Goal: Entertainment & Leisure: Consume media (video, audio)

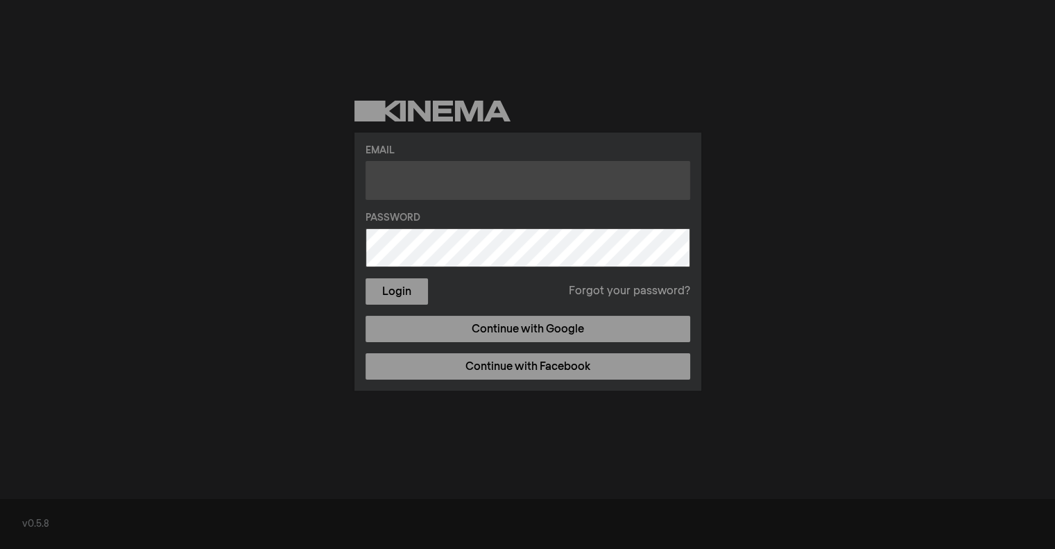
type input "[EMAIL_ADDRESS][DOMAIN_NAME]"
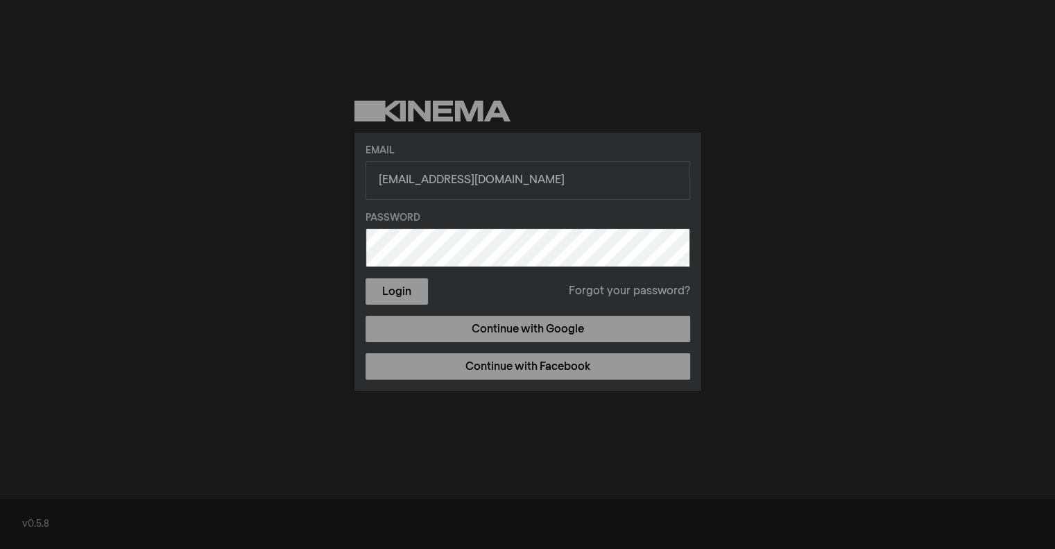
click at [319, 241] on div "Email m.dzene@gmail.com Password Login Forgot your password? Continue with Goog…" at bounding box center [527, 245] width 1055 height 491
click at [401, 285] on button "Login" at bounding box center [397, 291] width 62 height 26
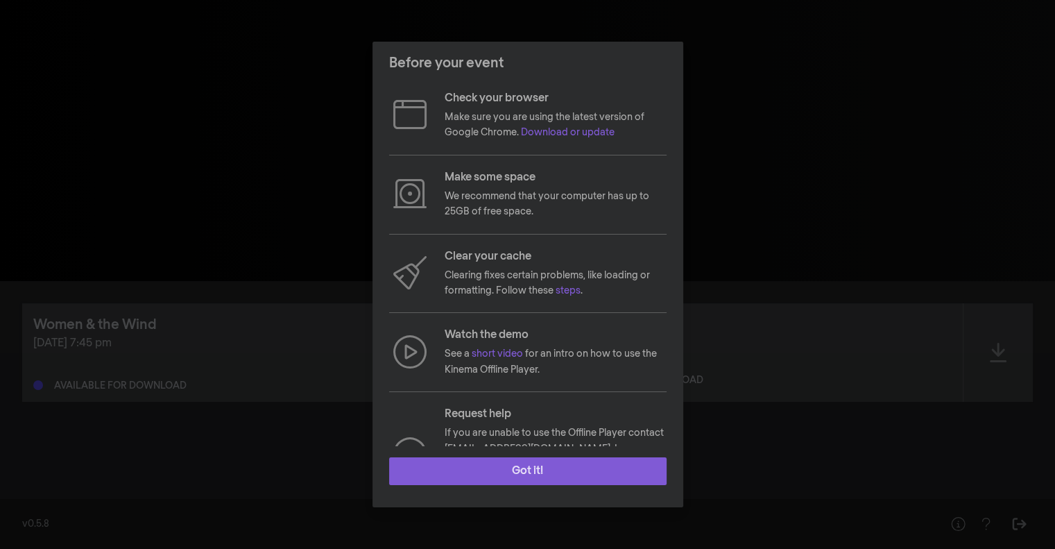
click at [526, 476] on button "Got it!" at bounding box center [527, 471] width 277 height 28
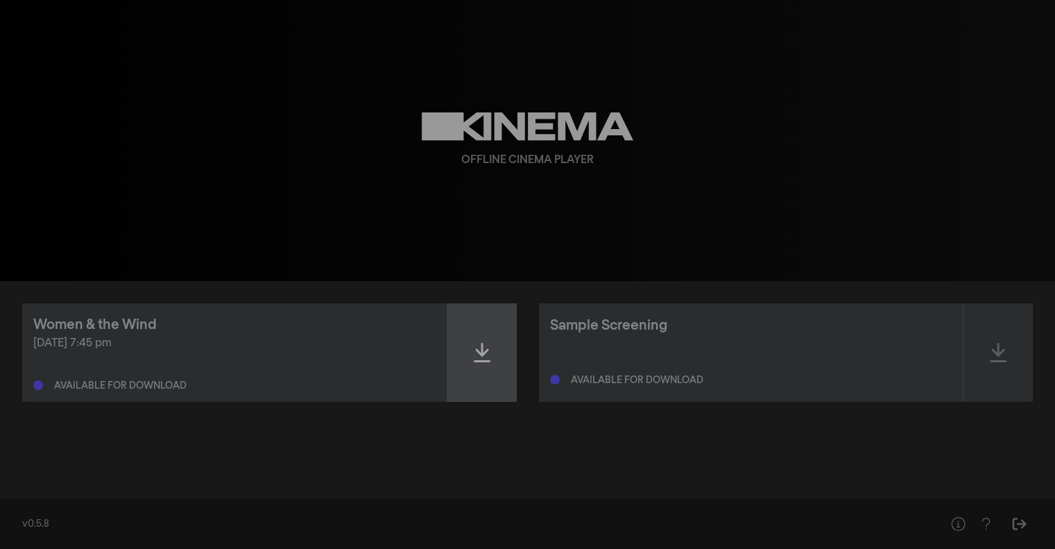
click at [483, 352] on icon at bounding box center [482, 352] width 17 height 19
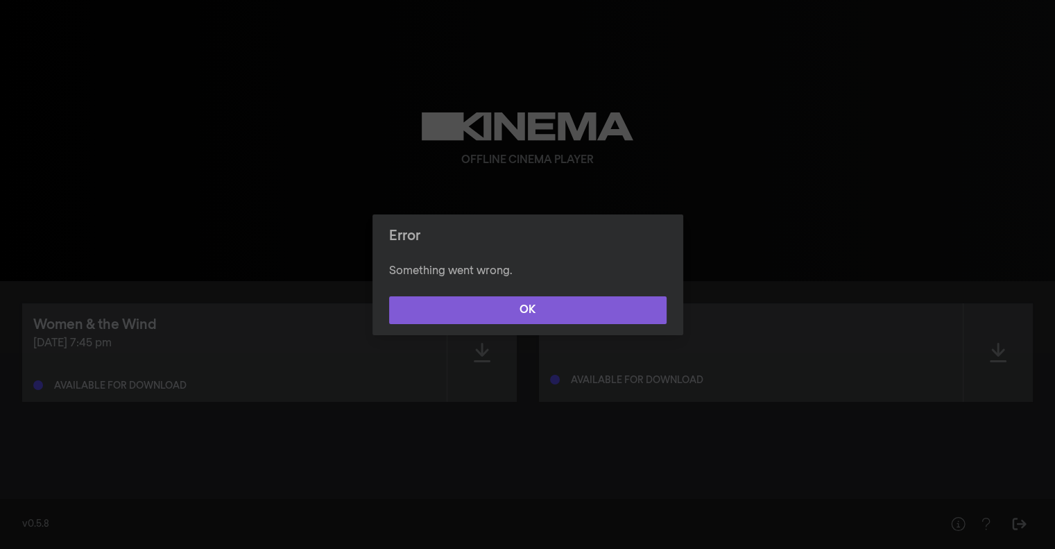
click at [533, 307] on button "OK" at bounding box center [527, 310] width 277 height 28
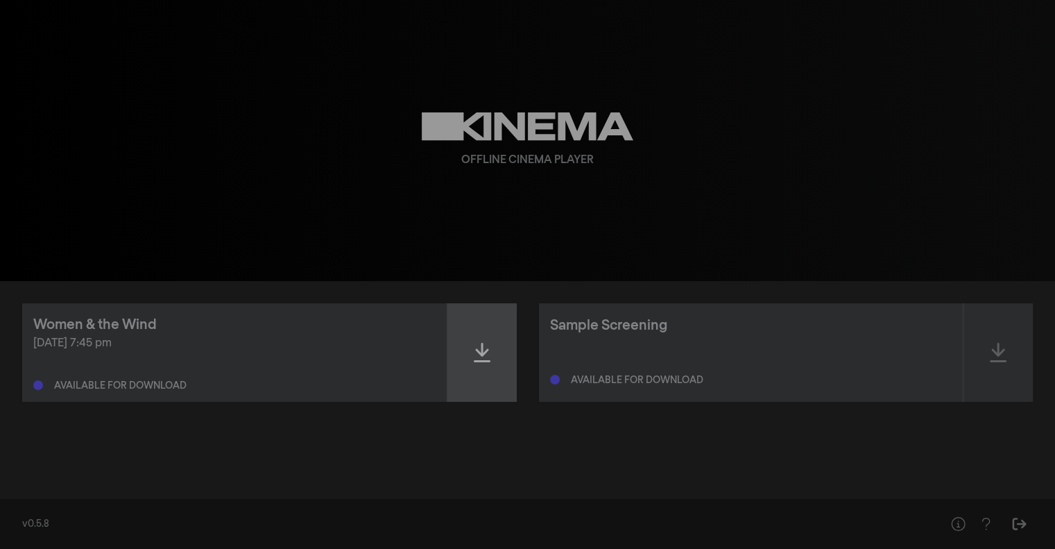
click at [480, 327] on div at bounding box center [481, 352] width 69 height 98
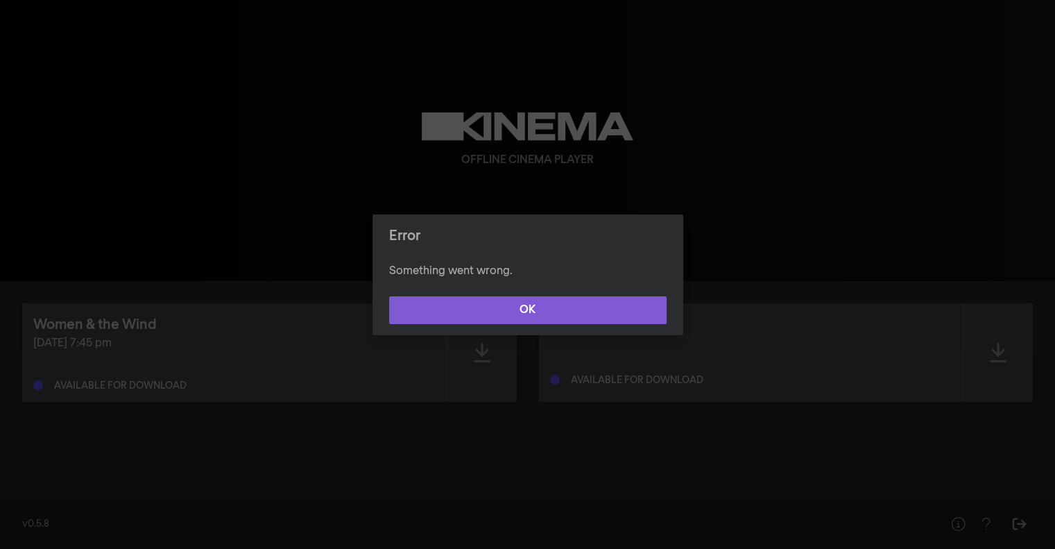
click at [483, 310] on button "OK" at bounding box center [527, 310] width 277 height 28
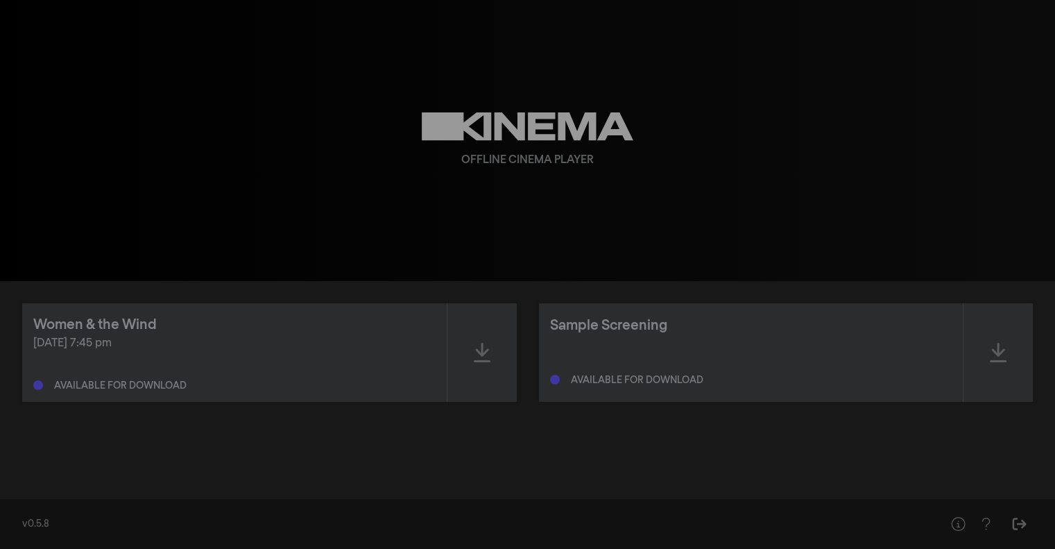
click at [383, 338] on div "[DATE] 7:45 pm" at bounding box center [234, 343] width 402 height 17
click at [456, 351] on div at bounding box center [481, 352] width 69 height 98
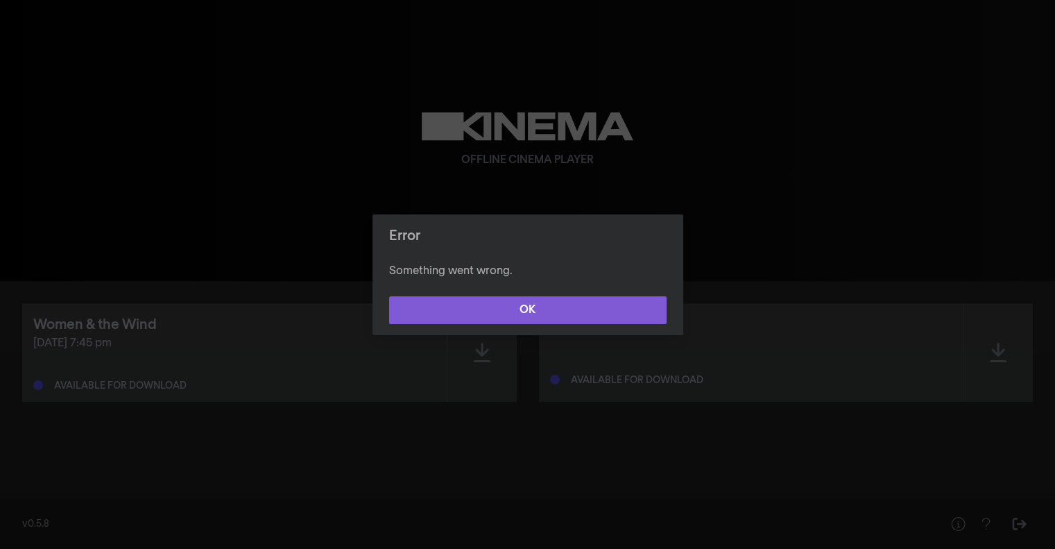
click at [468, 321] on button "OK" at bounding box center [527, 310] width 277 height 28
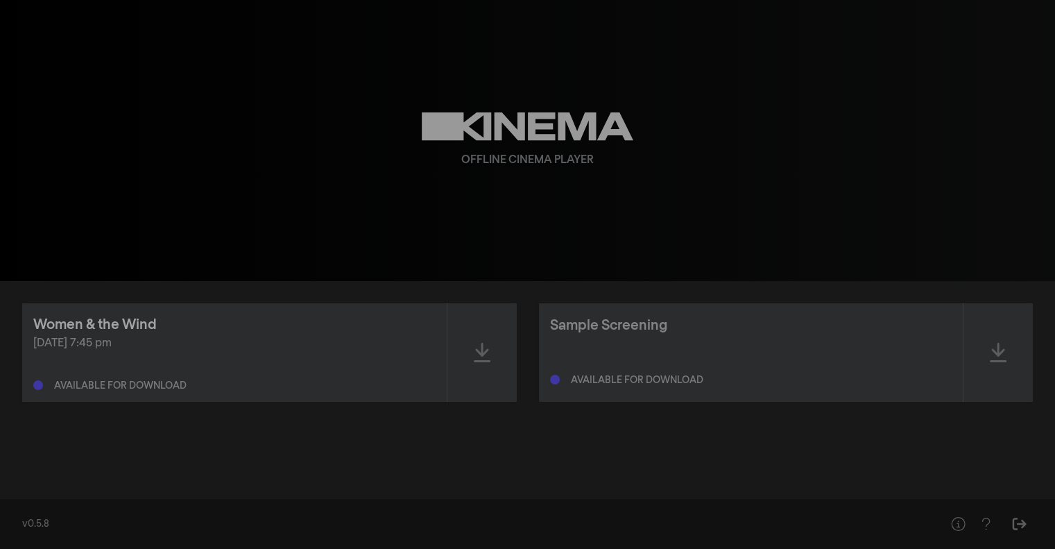
click at [140, 320] on div "Women & the Wind" at bounding box center [94, 324] width 123 height 21
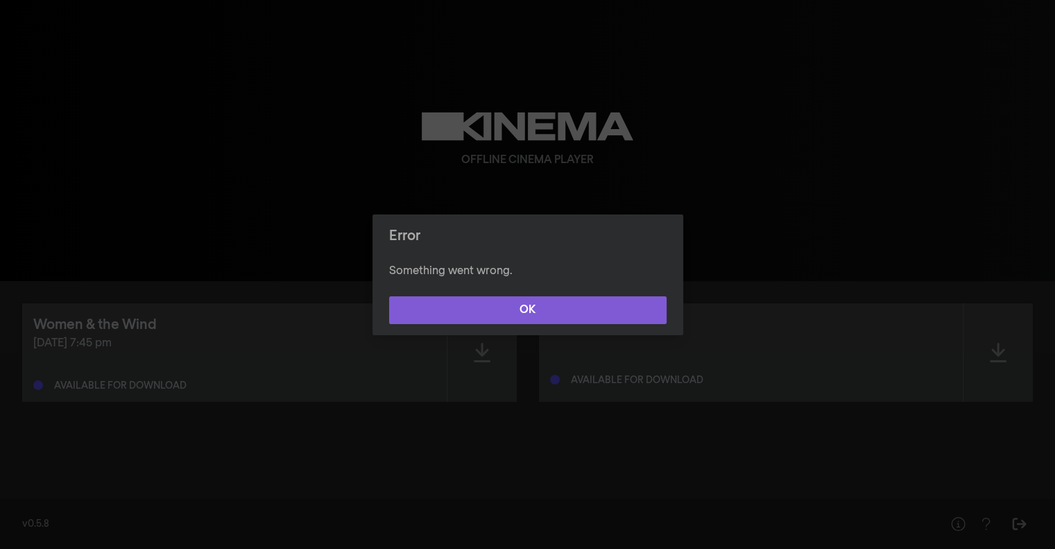
click at [451, 322] on button "OK" at bounding box center [527, 310] width 277 height 28
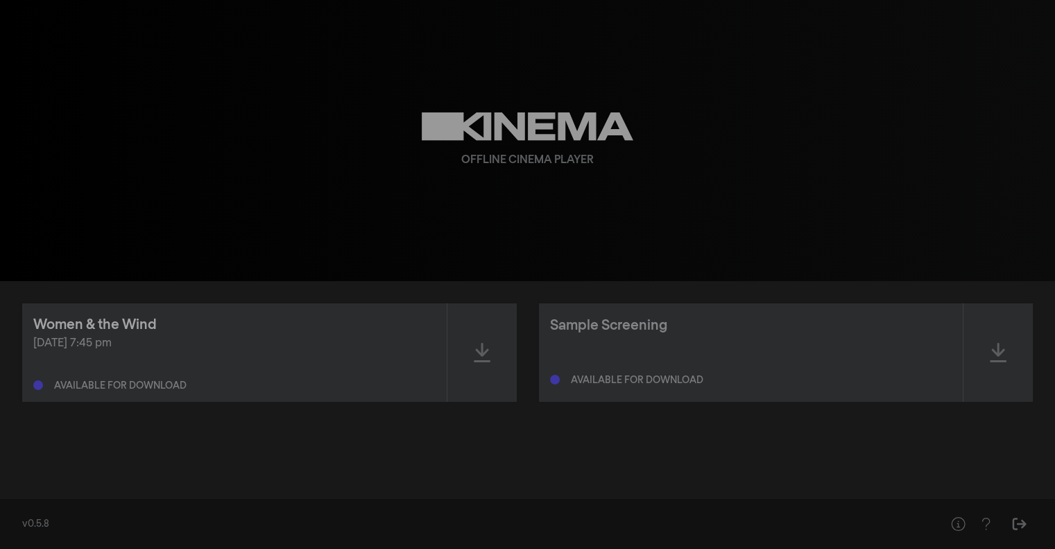
click at [121, 319] on div "Women & the Wind" at bounding box center [94, 324] width 123 height 21
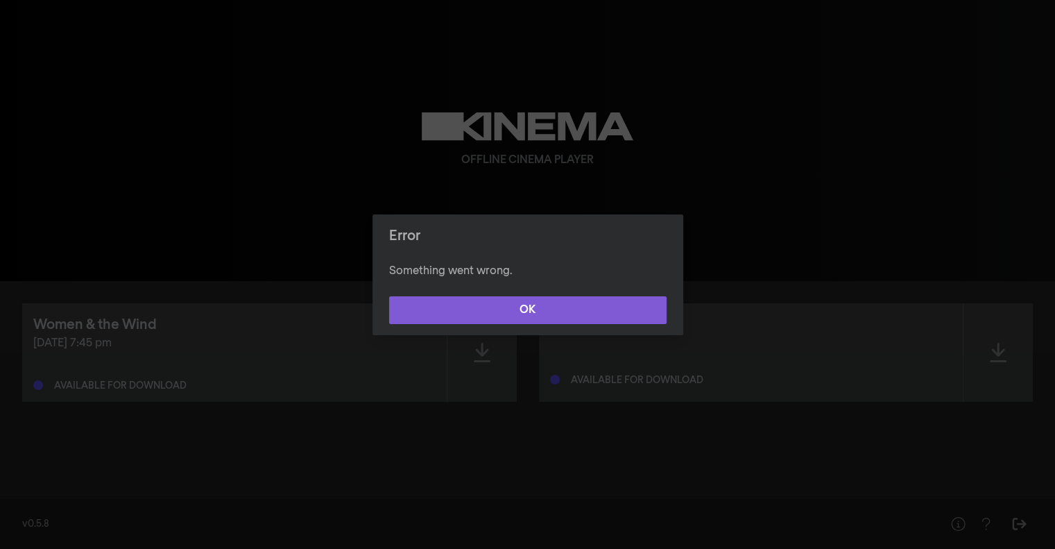
click at [408, 313] on button "OK" at bounding box center [527, 310] width 277 height 28
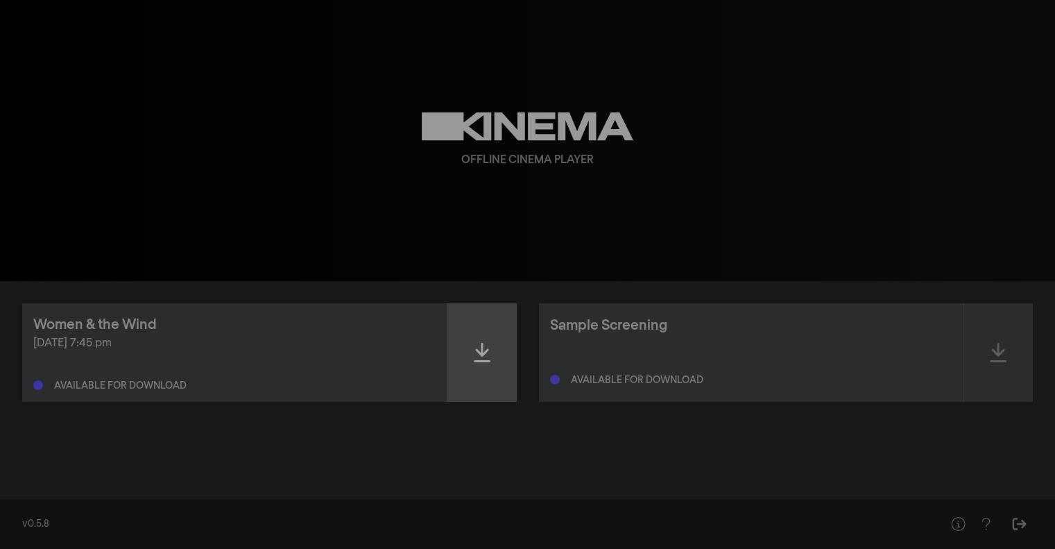
click at [481, 364] on div at bounding box center [481, 352] width 69 height 98
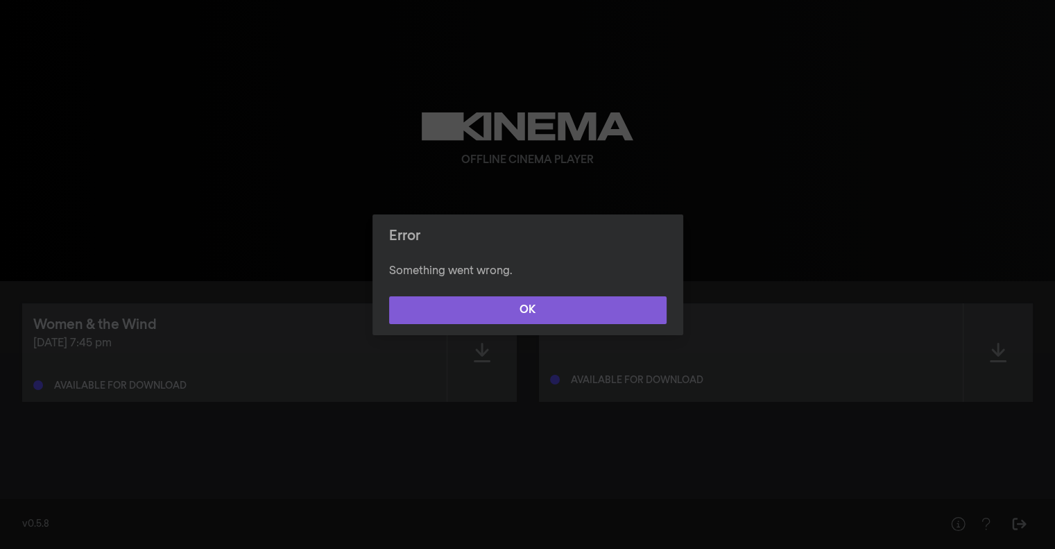
click at [510, 313] on button "OK" at bounding box center [527, 310] width 277 height 28
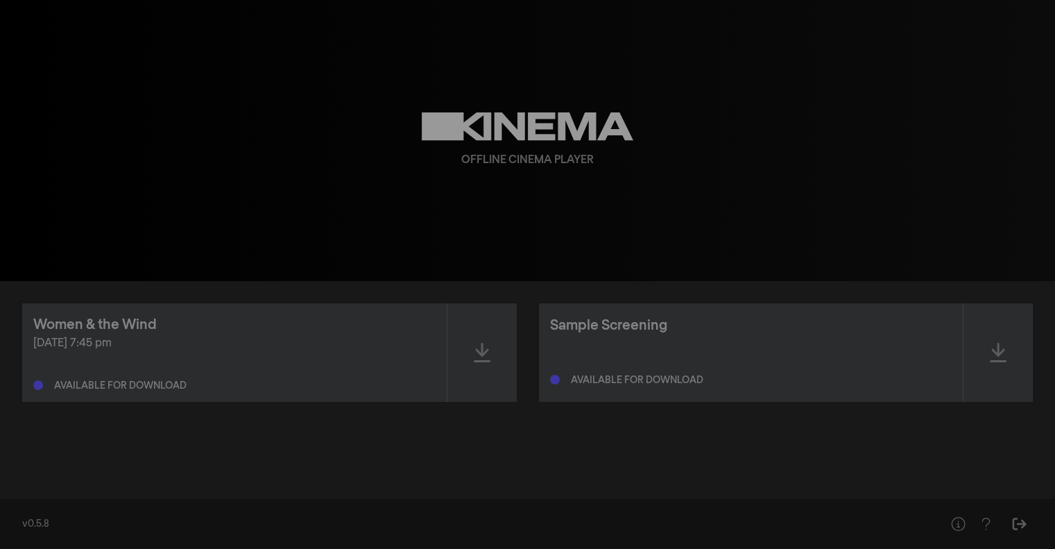
click at [638, 336] on div "Sample Screening Available for download" at bounding box center [751, 352] width 424 height 98
click at [635, 322] on div "Sample Screening" at bounding box center [608, 325] width 117 height 21
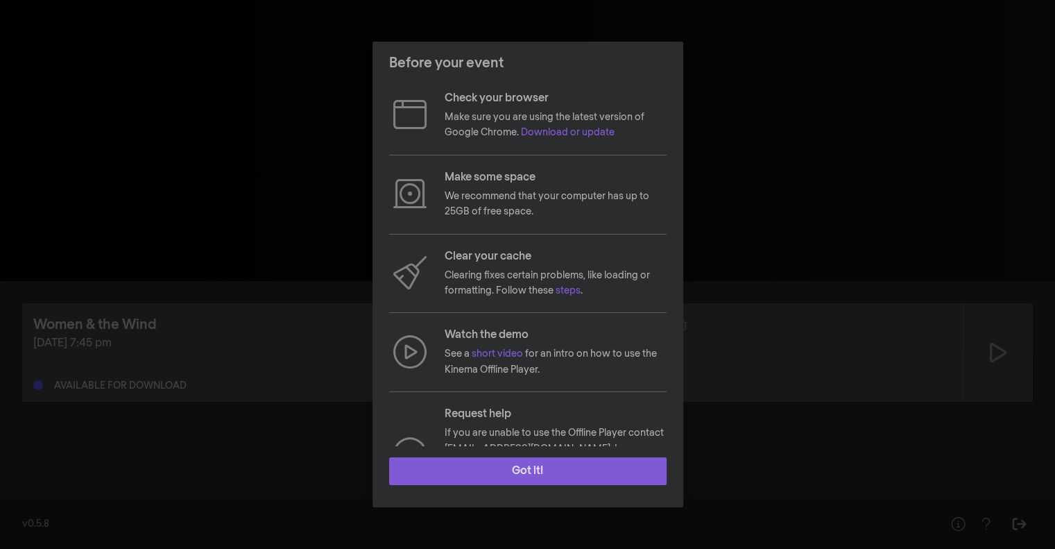
click at [550, 470] on button "Got it!" at bounding box center [527, 471] width 277 height 28
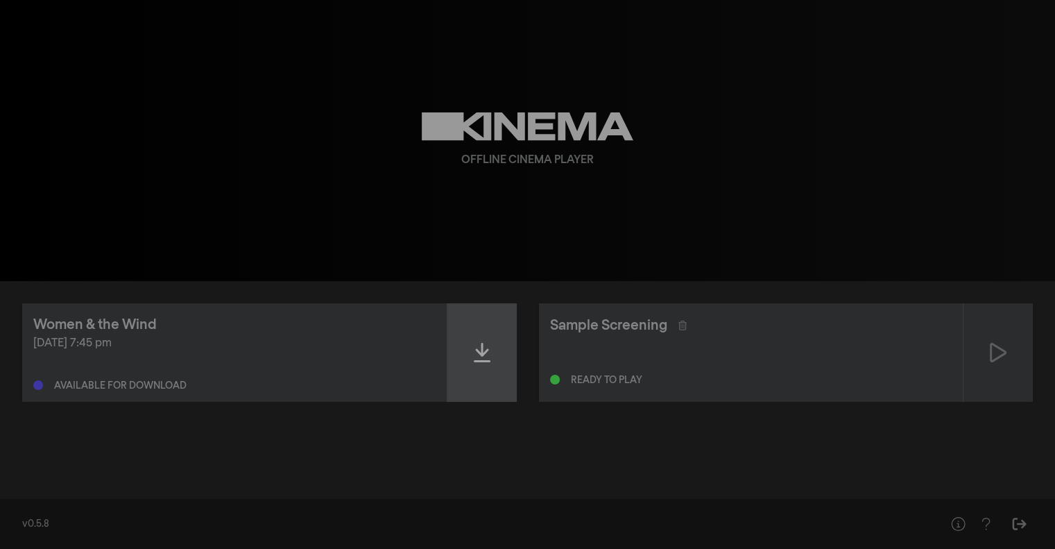
click at [474, 352] on icon at bounding box center [482, 352] width 17 height 22
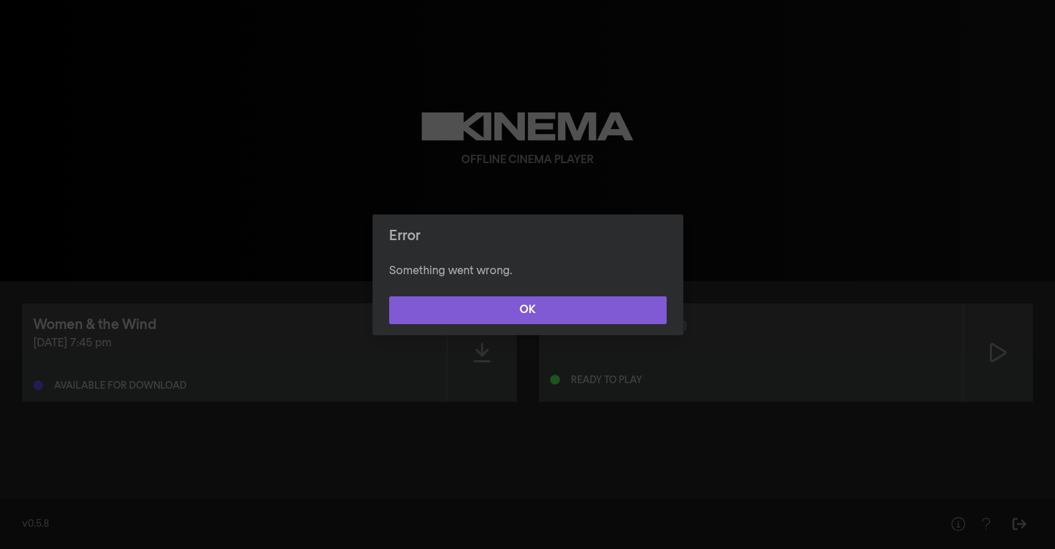
click at [508, 302] on button "OK" at bounding box center [527, 310] width 277 height 28
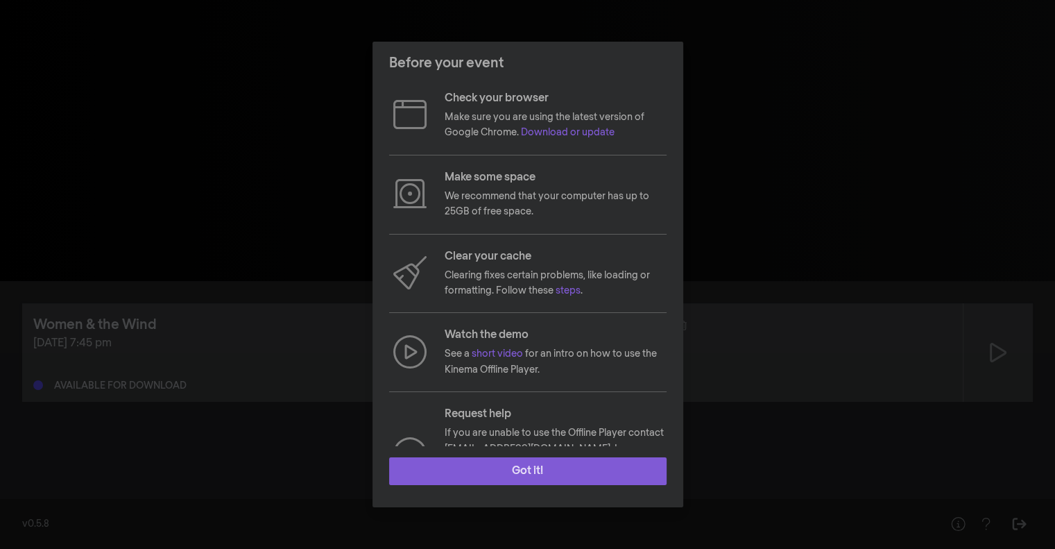
click at [540, 465] on button "Got it!" at bounding box center [527, 471] width 277 height 28
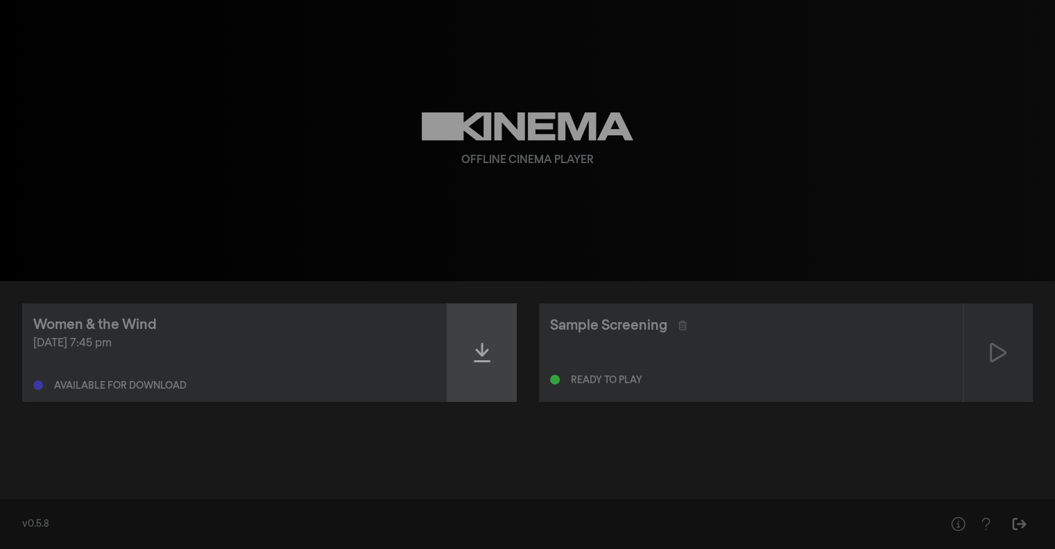
click at [476, 363] on icon at bounding box center [482, 352] width 17 height 22
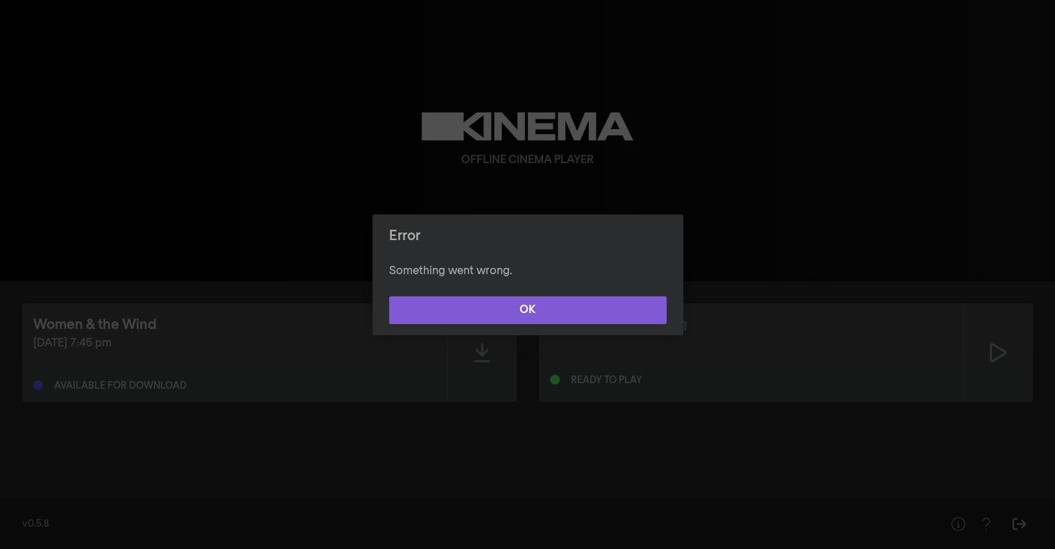
click at [509, 310] on button "OK" at bounding box center [527, 310] width 277 height 28
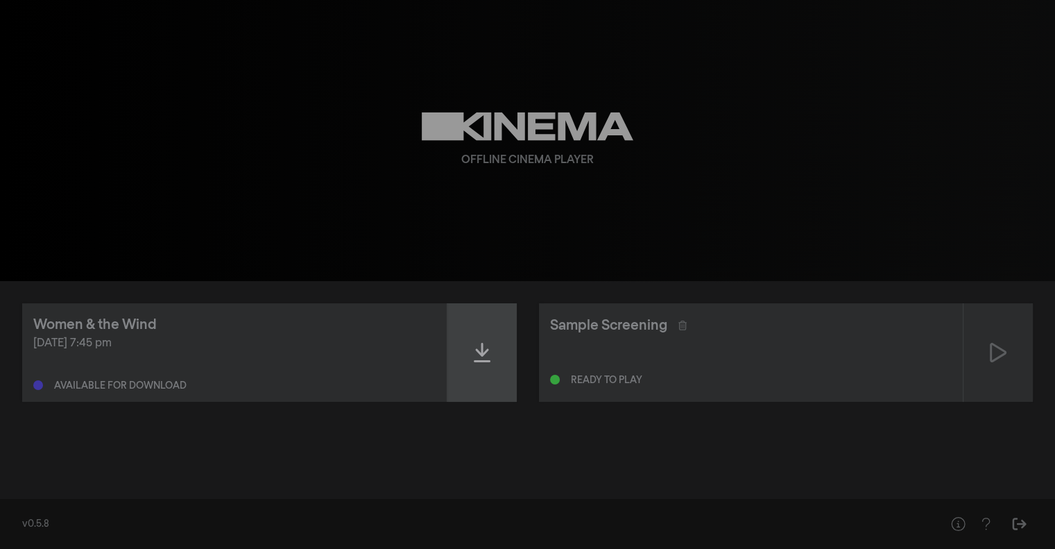
click at [483, 358] on icon at bounding box center [482, 352] width 17 height 22
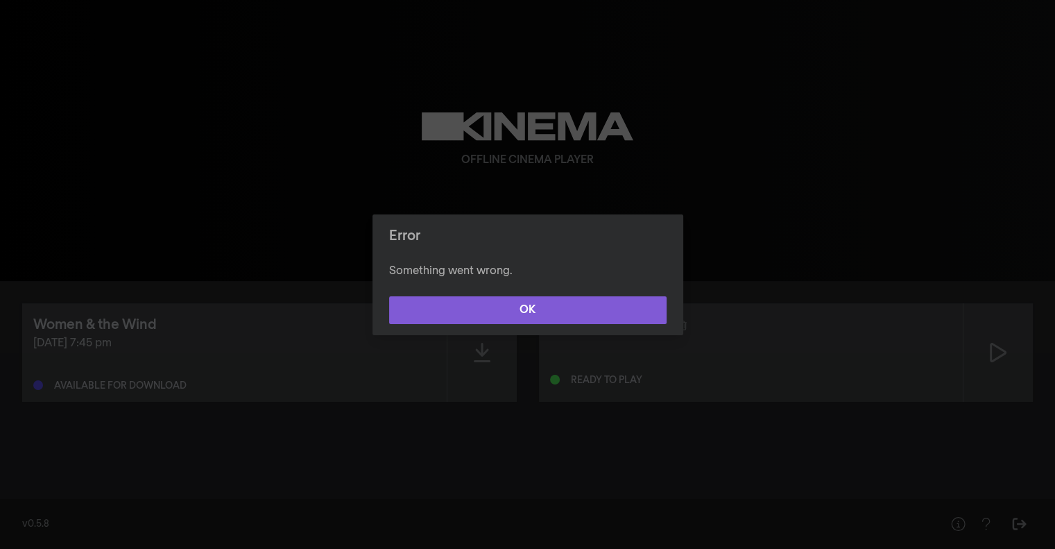
click at [513, 321] on button "OK" at bounding box center [527, 310] width 277 height 28
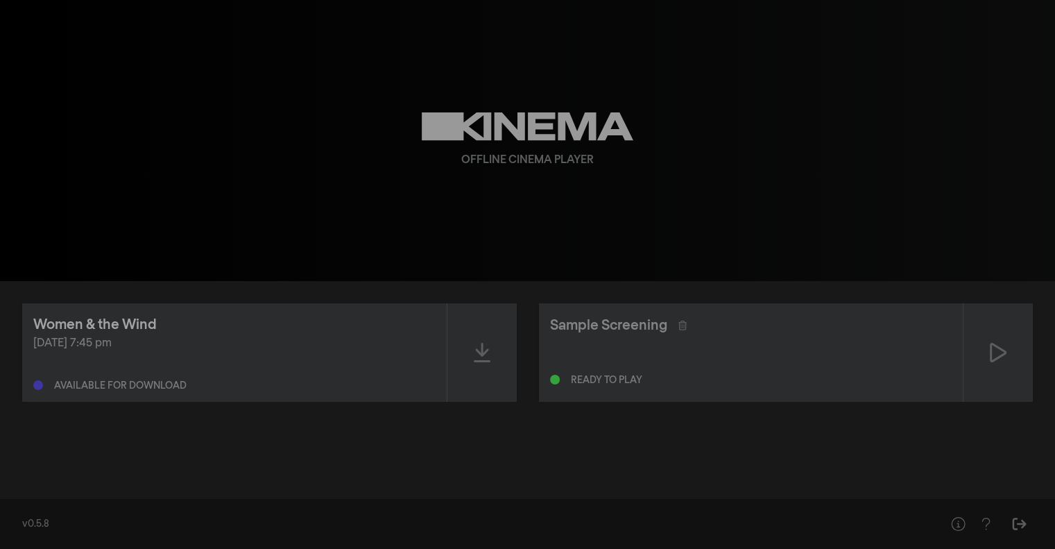
click at [126, 318] on div "Women & the Wind" at bounding box center [94, 324] width 123 height 21
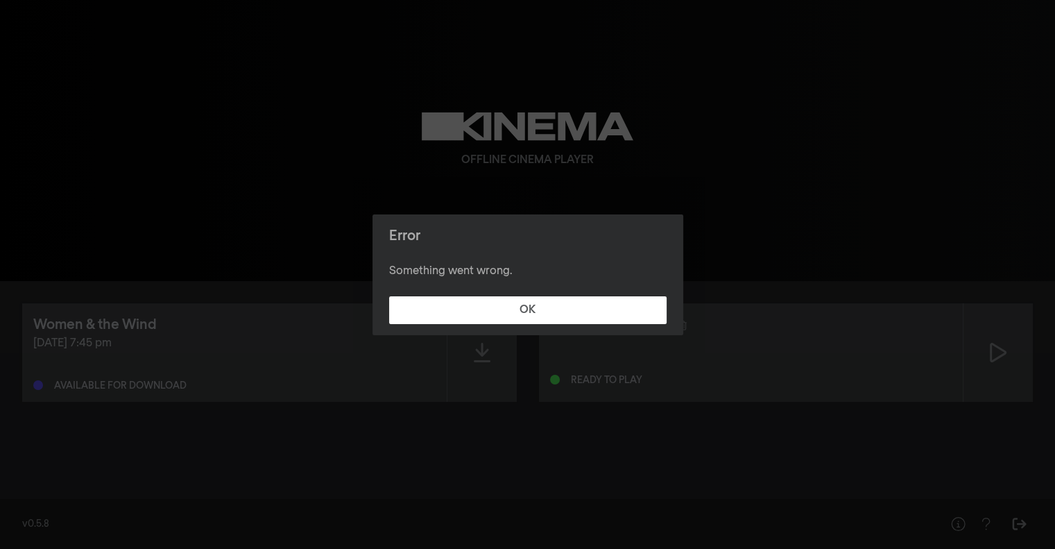
click at [515, 294] on footer "OK" at bounding box center [527, 310] width 311 height 50
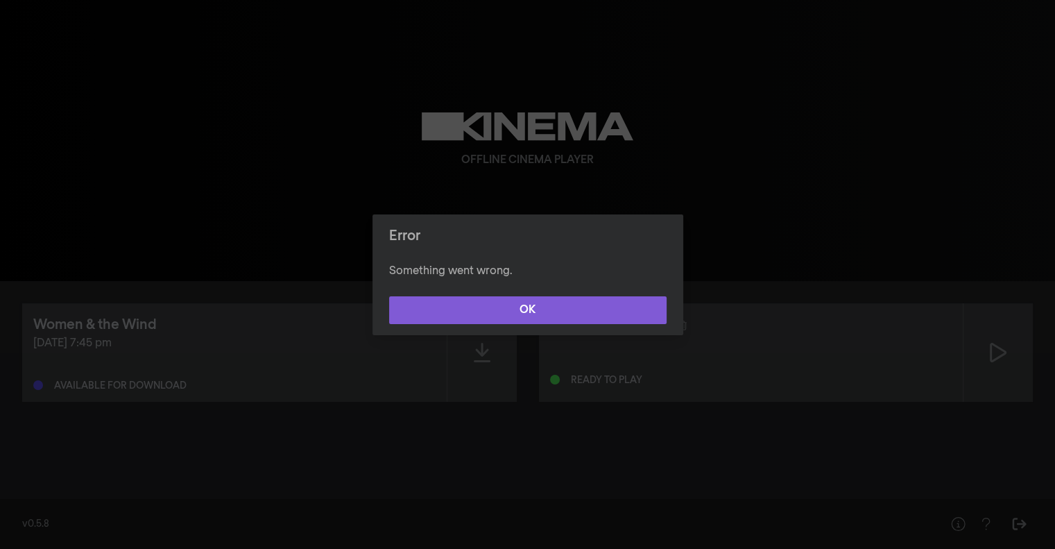
click at [519, 313] on button "OK" at bounding box center [527, 310] width 277 height 28
